Goal: Task Accomplishment & Management: Manage account settings

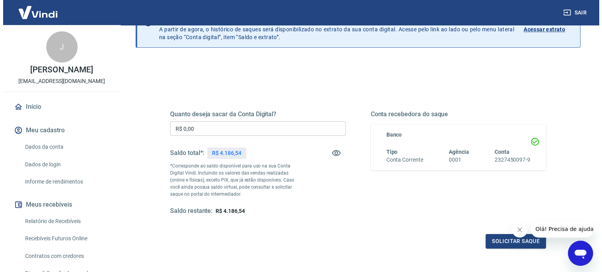
scroll to position [78, 0]
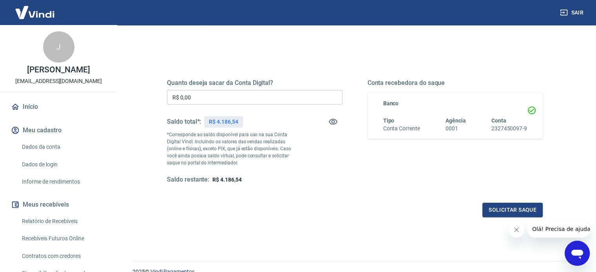
drag, startPoint x: 201, startPoint y: 98, endPoint x: 131, endPoint y: 99, distance: 70.1
click at [144, 99] on div "Quanto deseja sacar da Conta Digital? R$ 0,00 ​ Saldo total*: R$ 4.186,54 *Corr…" at bounding box center [354, 169] width 445 height 280
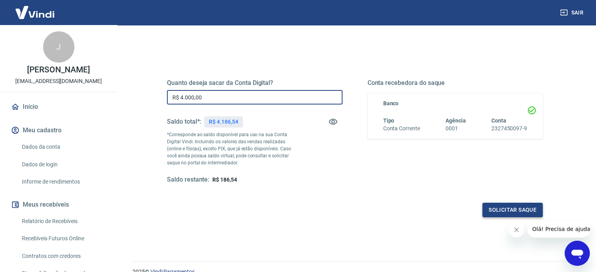
type input "R$ 4.000,00"
click at [498, 213] on button "Solicitar saque" at bounding box center [512, 210] width 60 height 14
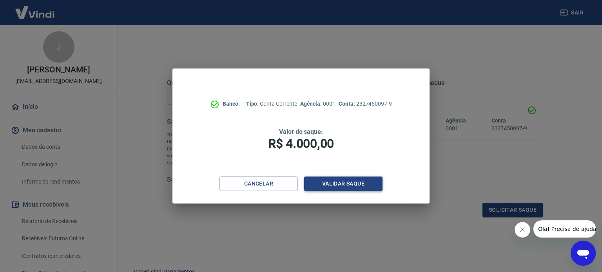
click at [332, 187] on button "Validar saque" at bounding box center [343, 184] width 78 height 14
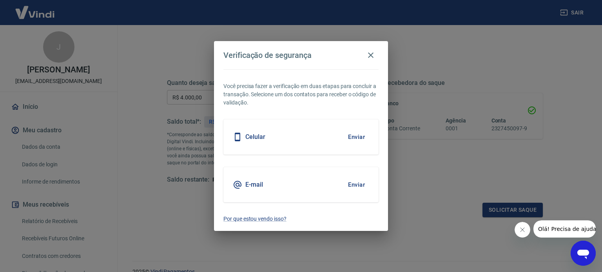
click at [253, 139] on h5 "Celular" at bounding box center [255, 137] width 20 height 8
click at [352, 136] on button "Enviar" at bounding box center [355, 137] width 25 height 16
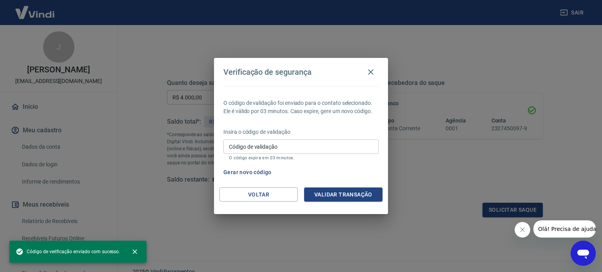
click at [250, 148] on input "Código de validação" at bounding box center [300, 146] width 155 height 14
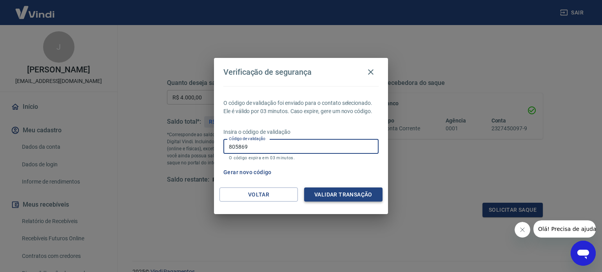
type input "805869"
click at [327, 196] on button "Validar transação" at bounding box center [343, 195] width 78 height 14
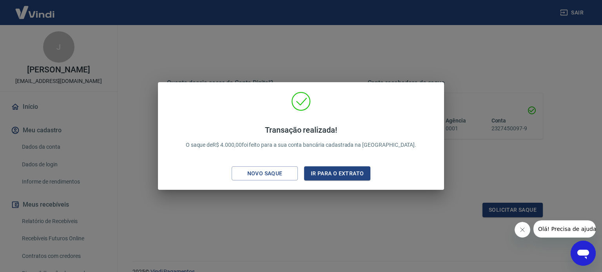
click at [461, 153] on div "Transação realizada! O saque de R$ 4.000,00 foi feito para a sua conta bancária…" at bounding box center [301, 136] width 602 height 272
